Goal: Check status

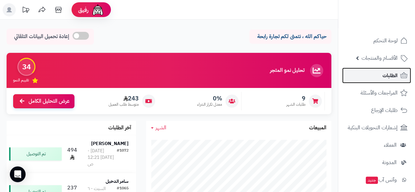
click at [393, 72] on span "الطلبات" at bounding box center [389, 75] width 15 height 9
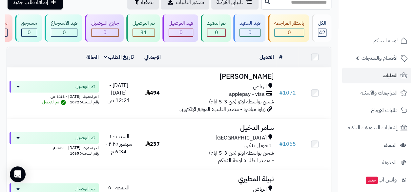
scroll to position [39, 0]
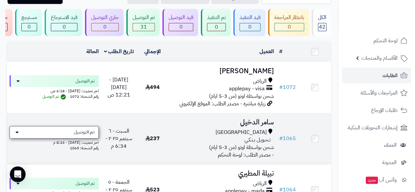
click at [15, 135] on icon at bounding box center [16, 132] width 3 height 5
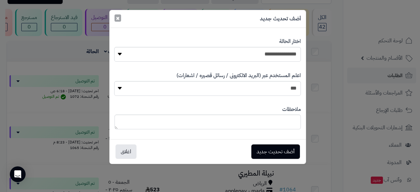
click at [118, 18] on span "×" at bounding box center [118, 18] width 4 height 10
